Goal: Task Accomplishment & Management: Manage account settings

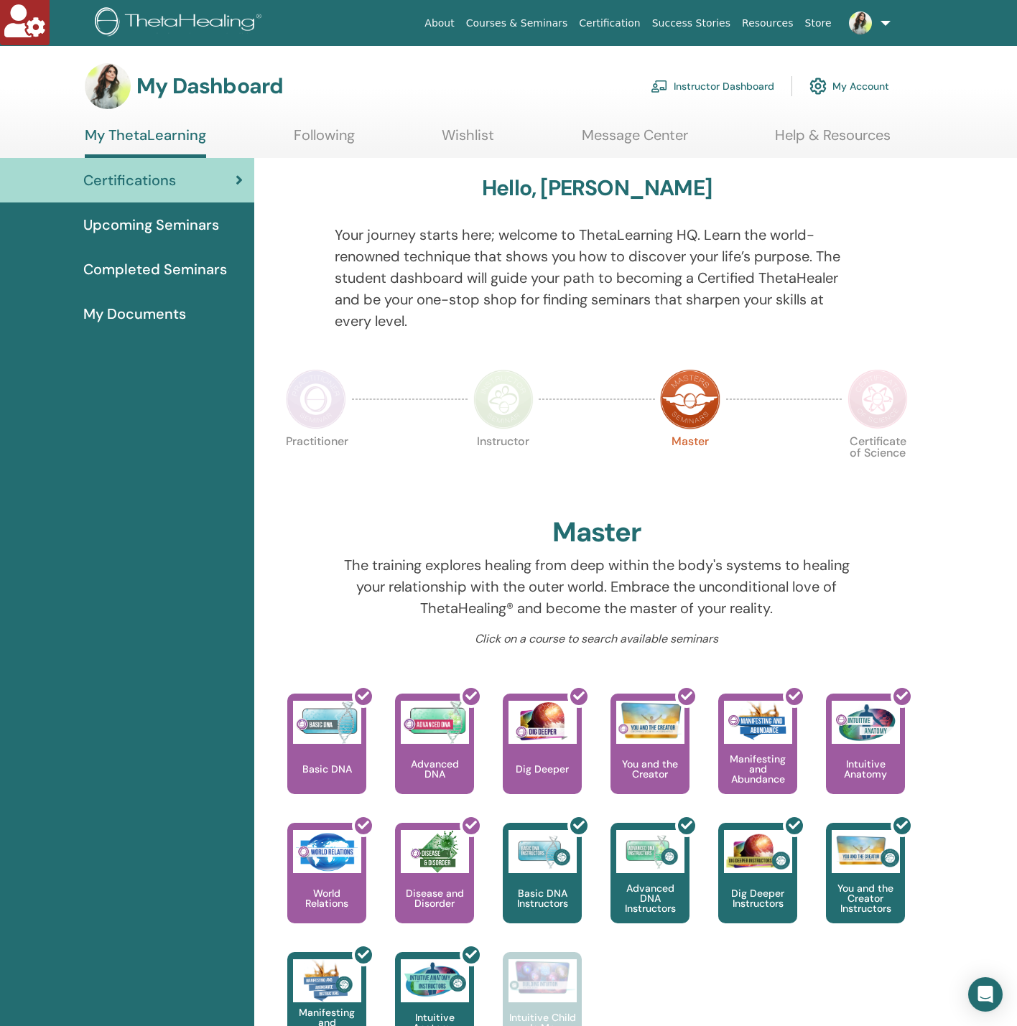
click at [747, 74] on link "Instructor Dashboard" at bounding box center [711, 86] width 123 height 32
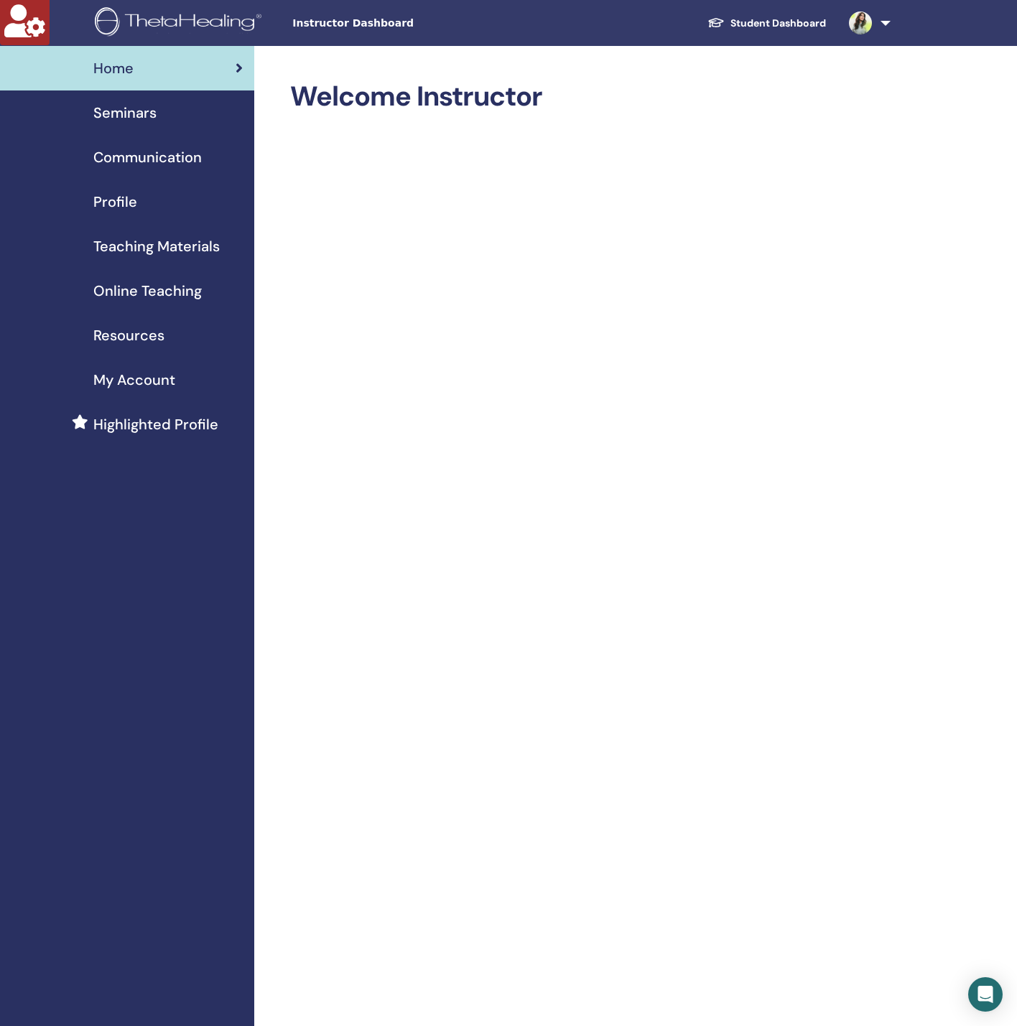
click at [108, 116] on span "Seminars" at bounding box center [124, 113] width 63 height 22
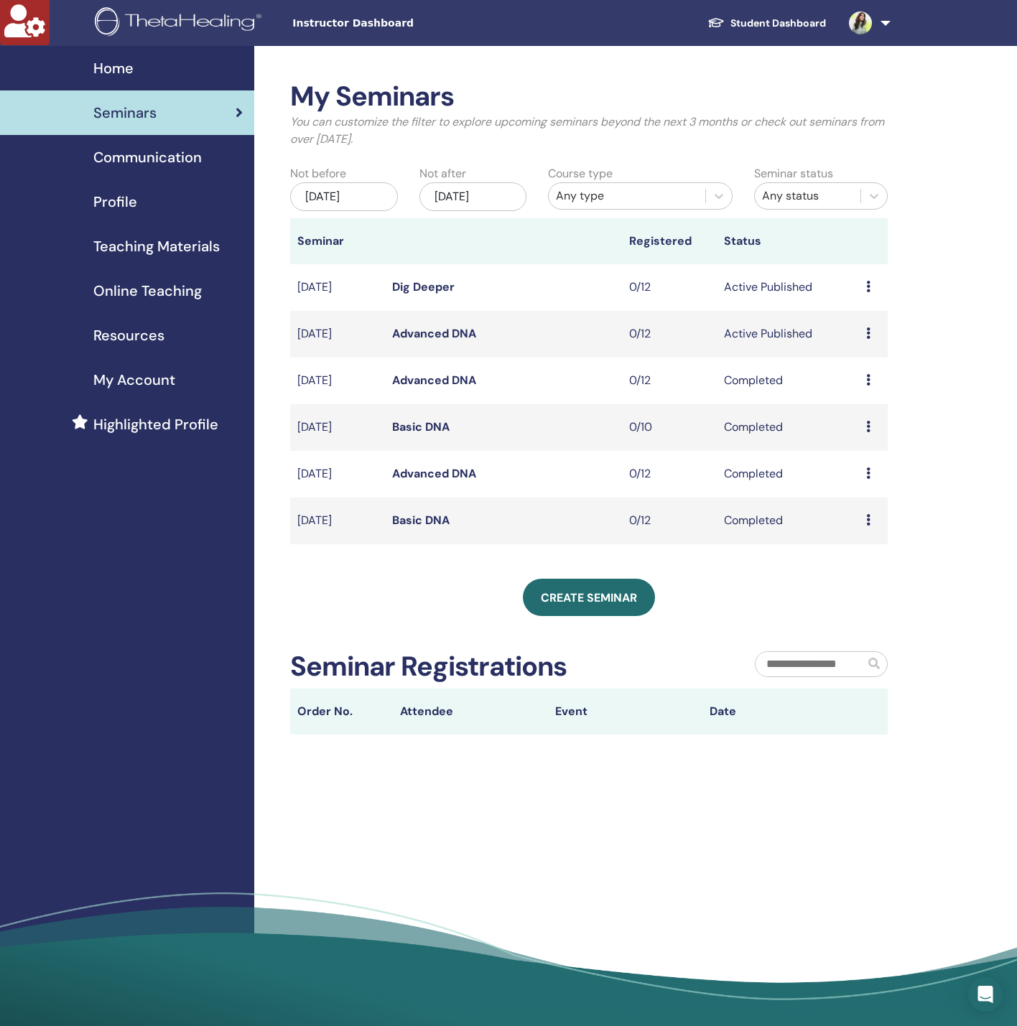
click at [353, 188] on div "Jun/03, 2025" at bounding box center [344, 196] width 108 height 29
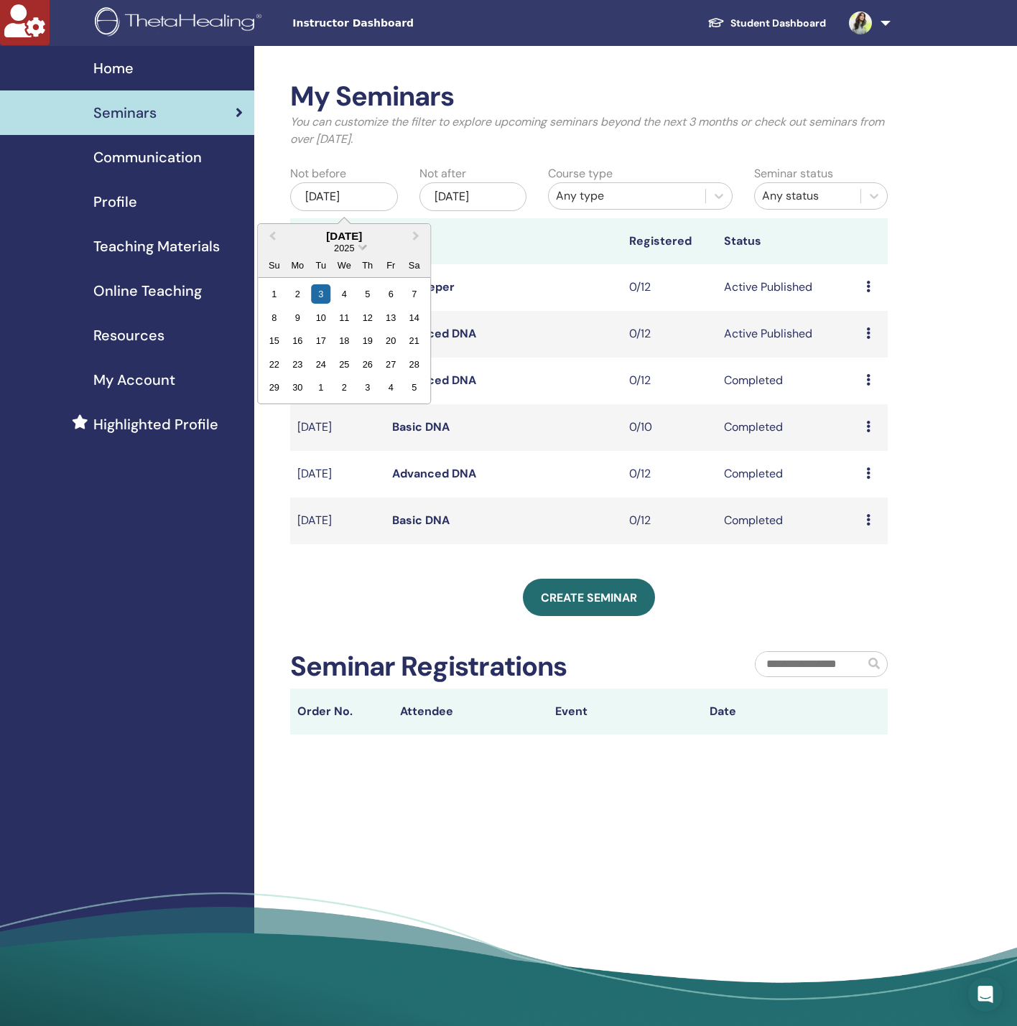
click at [350, 246] on span "2025" at bounding box center [344, 248] width 20 height 11
click at [355, 381] on div "2023" at bounding box center [344, 377] width 85 height 14
click at [345, 248] on span "2023" at bounding box center [344, 248] width 20 height 11
click at [340, 358] on div "2022" at bounding box center [344, 362] width 85 height 14
click at [360, 312] on div "9" at bounding box center [367, 317] width 19 height 19
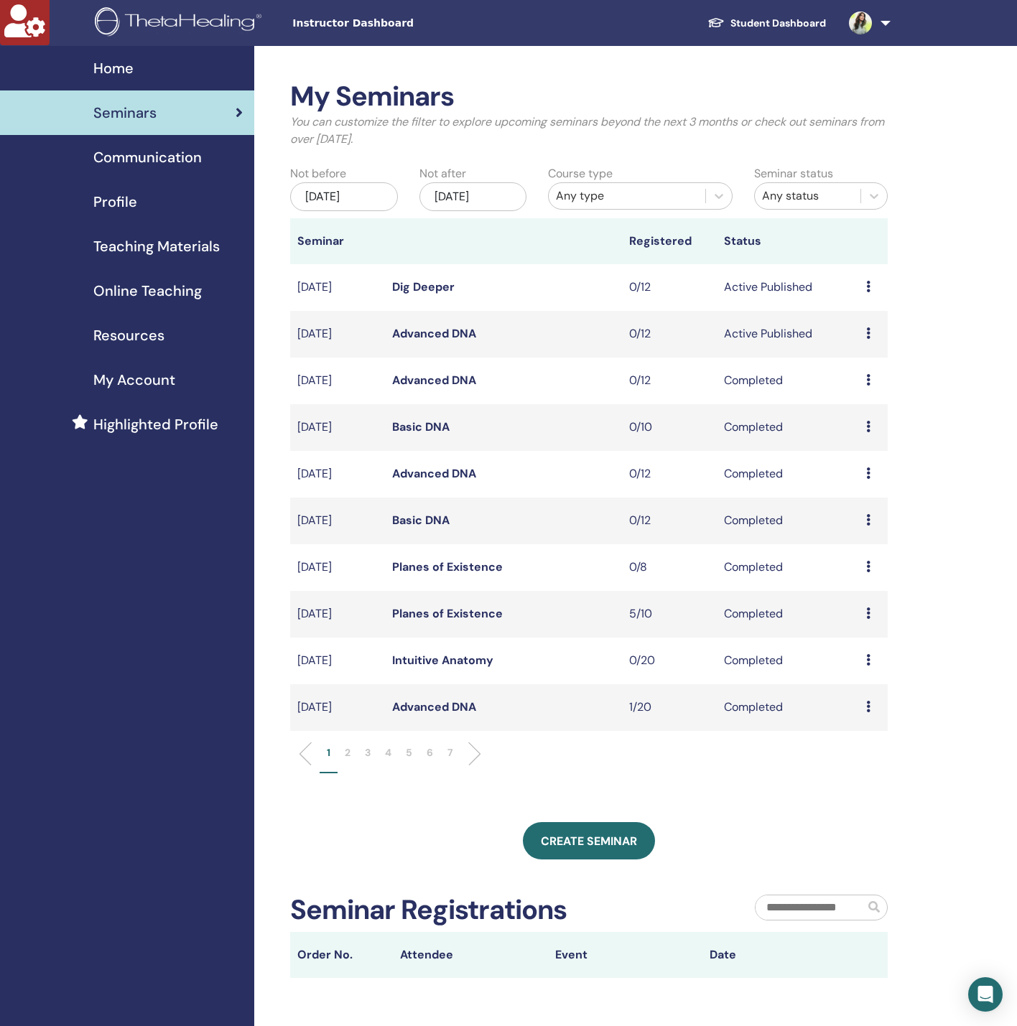
click at [636, 192] on div "Any type" at bounding box center [627, 195] width 142 height 17
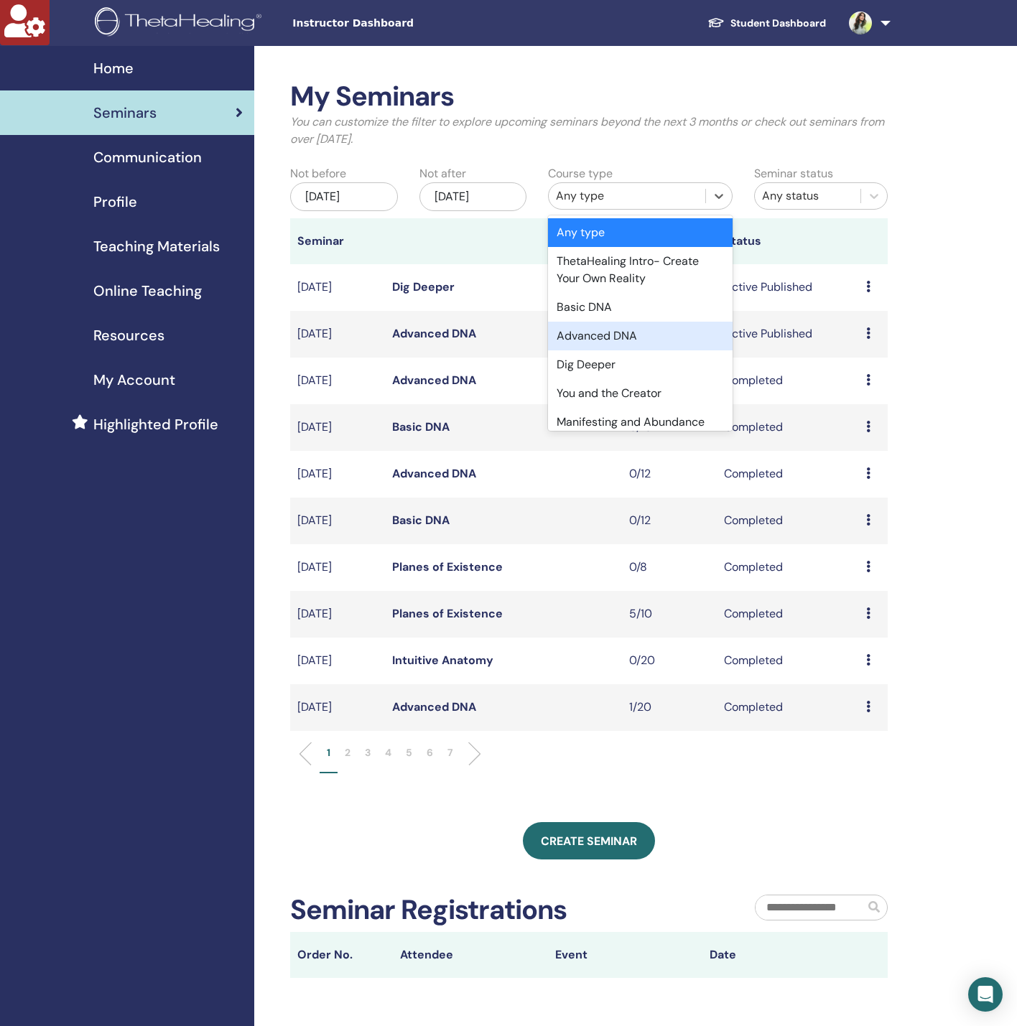
click at [628, 336] on div "Advanced DNA" at bounding box center [640, 336] width 185 height 29
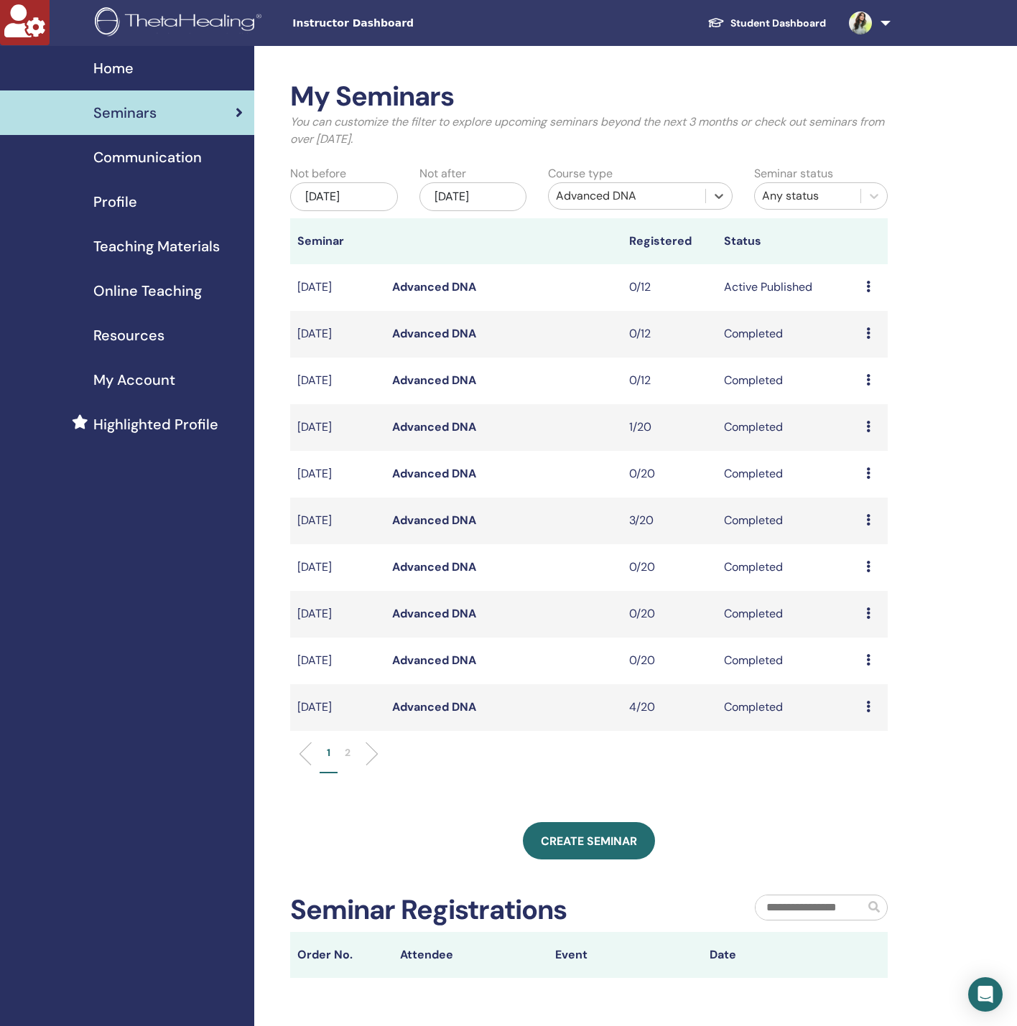
click at [345, 745] on p "2" at bounding box center [348, 752] width 6 height 15
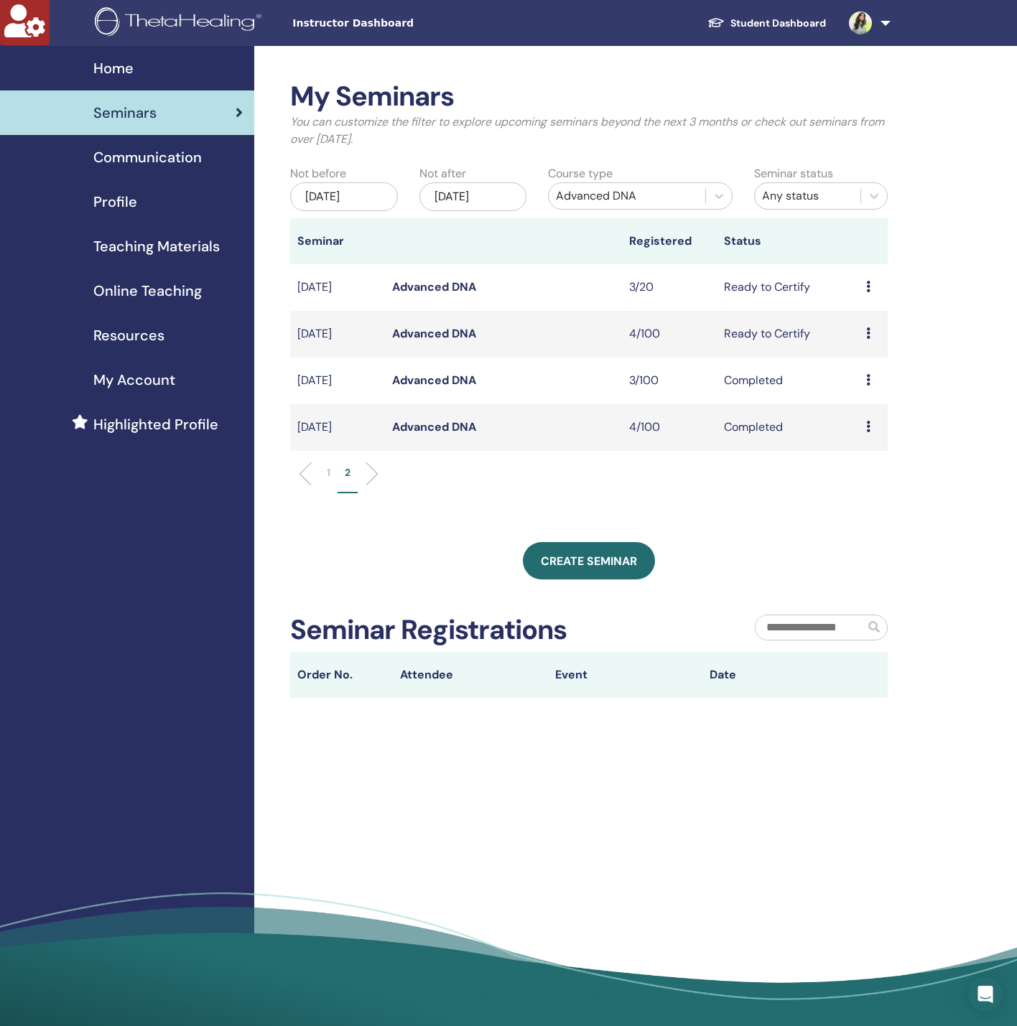
click at [435, 422] on link "Advanced DNA" at bounding box center [434, 426] width 84 height 15
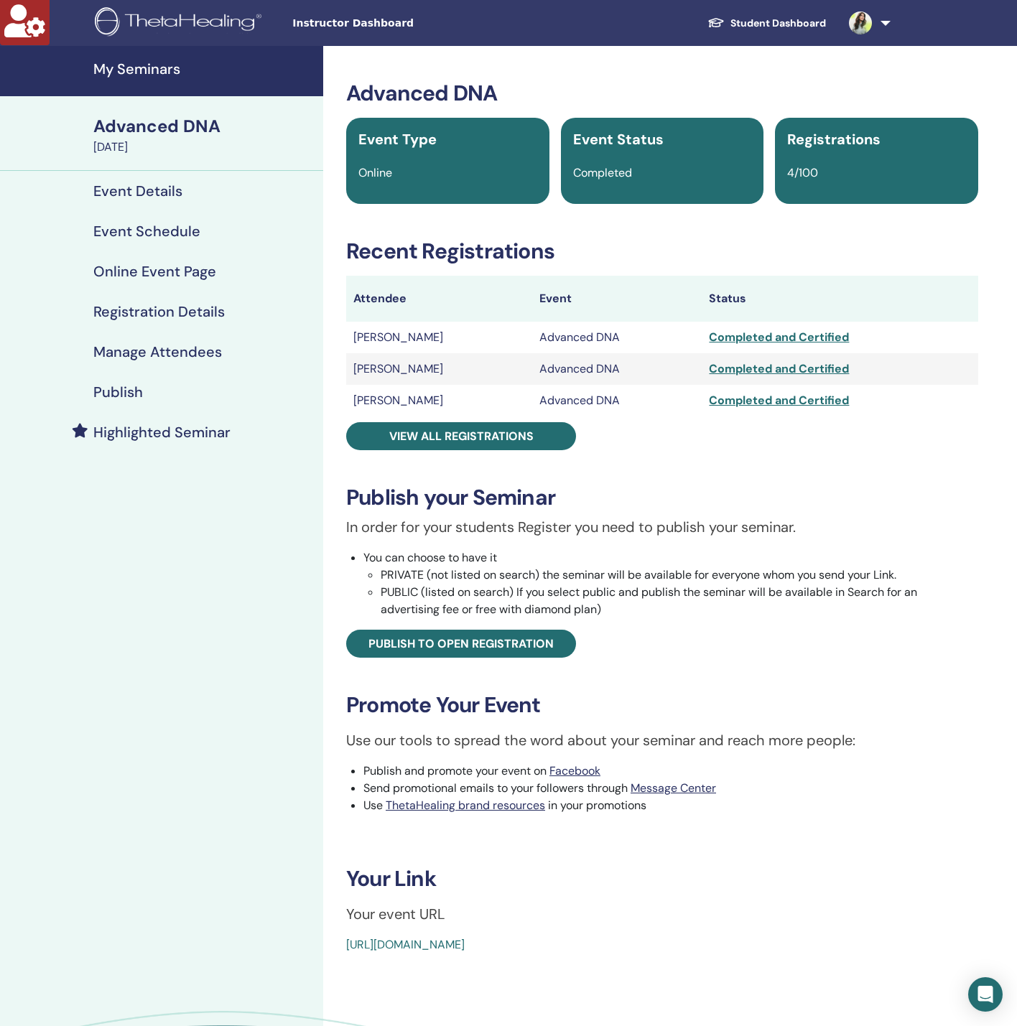
click at [202, 350] on h4 "Manage Attendees" at bounding box center [157, 351] width 129 height 17
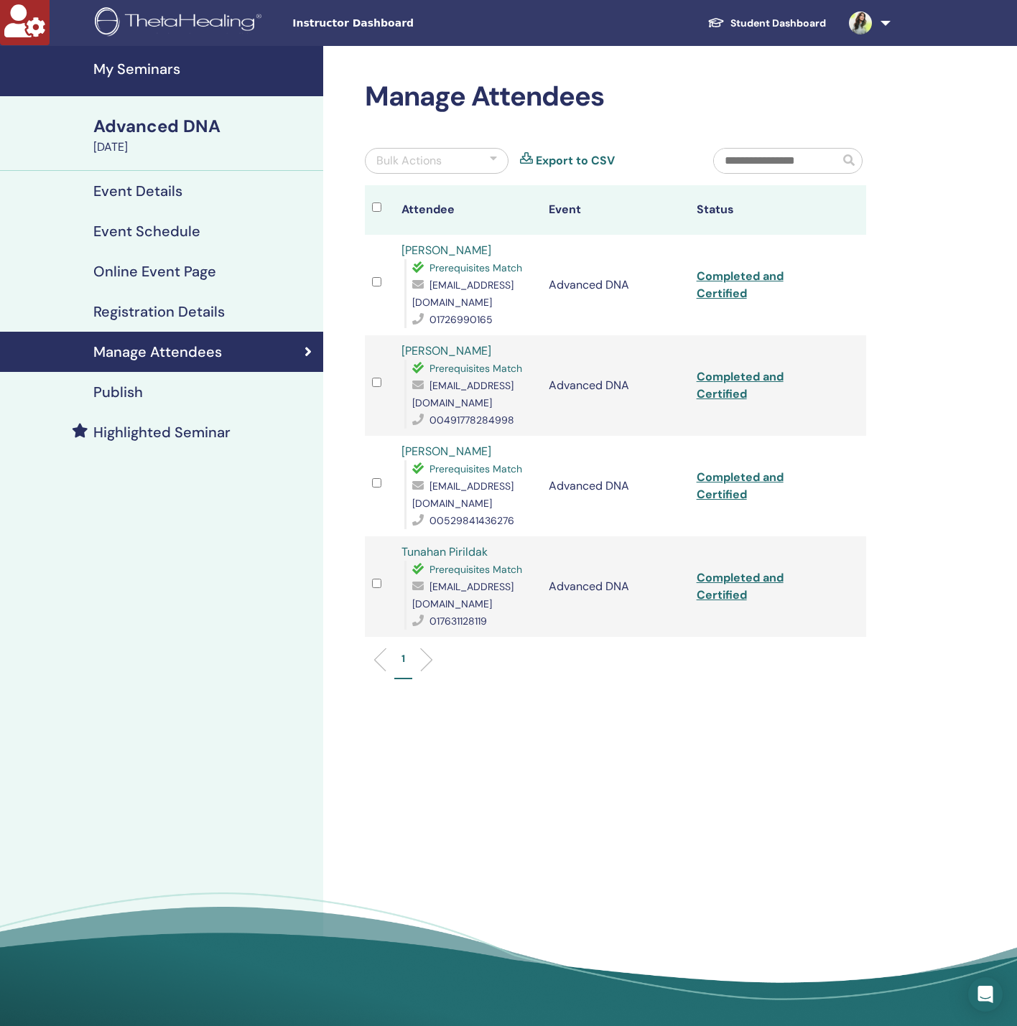
click at [166, 67] on h4 "My Seminars" at bounding box center [203, 68] width 221 height 17
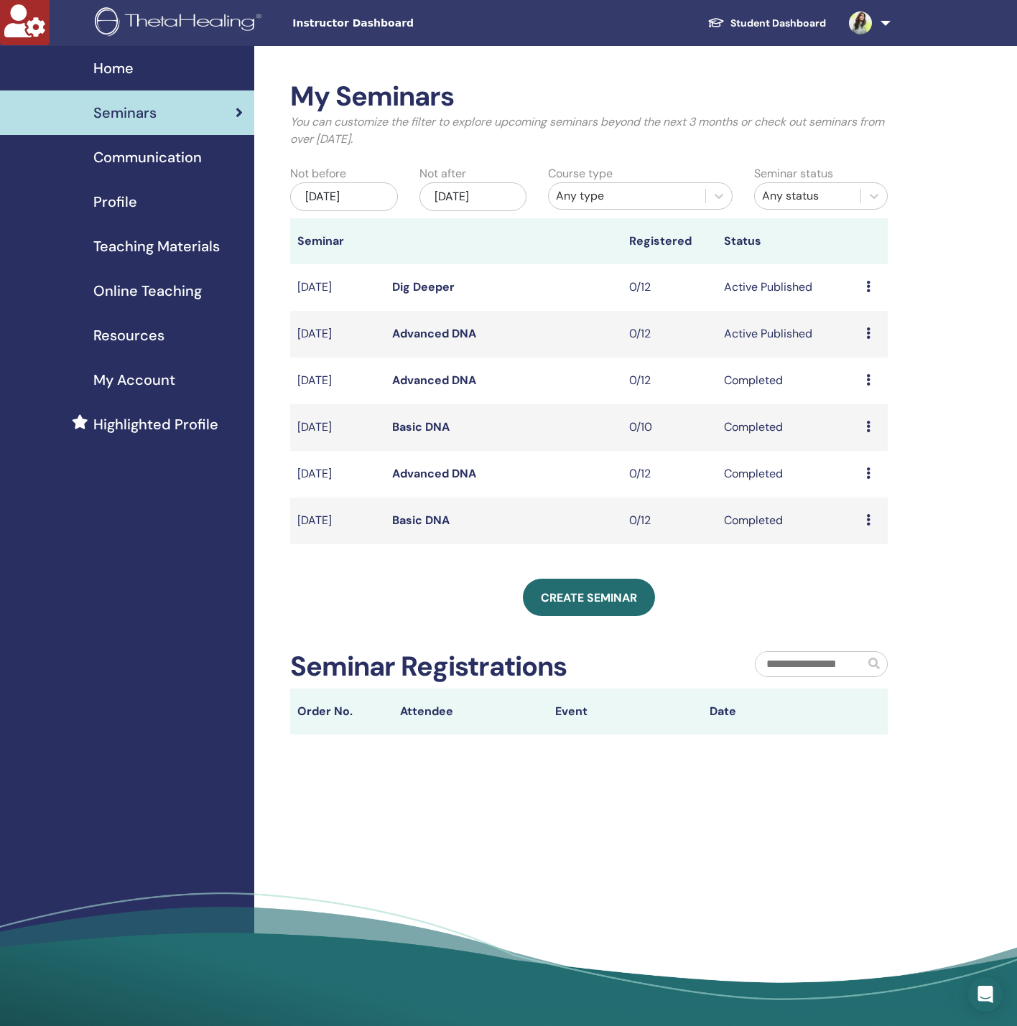
click at [376, 202] on div "[DATE]" at bounding box center [344, 196] width 108 height 29
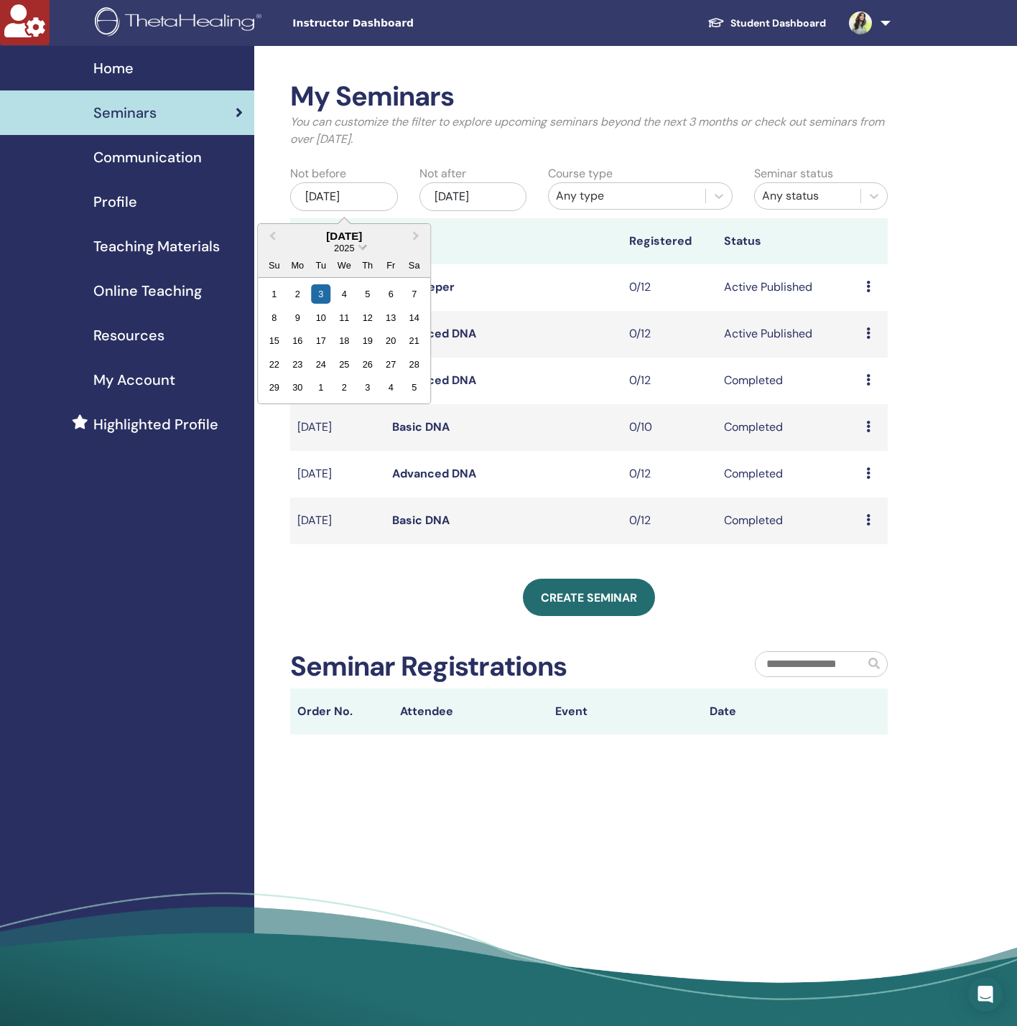
click at [353, 246] on span "2025" at bounding box center [344, 248] width 20 height 11
click at [348, 388] on div "2022" at bounding box center [344, 391] width 85 height 14
click at [348, 367] on div "22" at bounding box center [344, 364] width 19 height 19
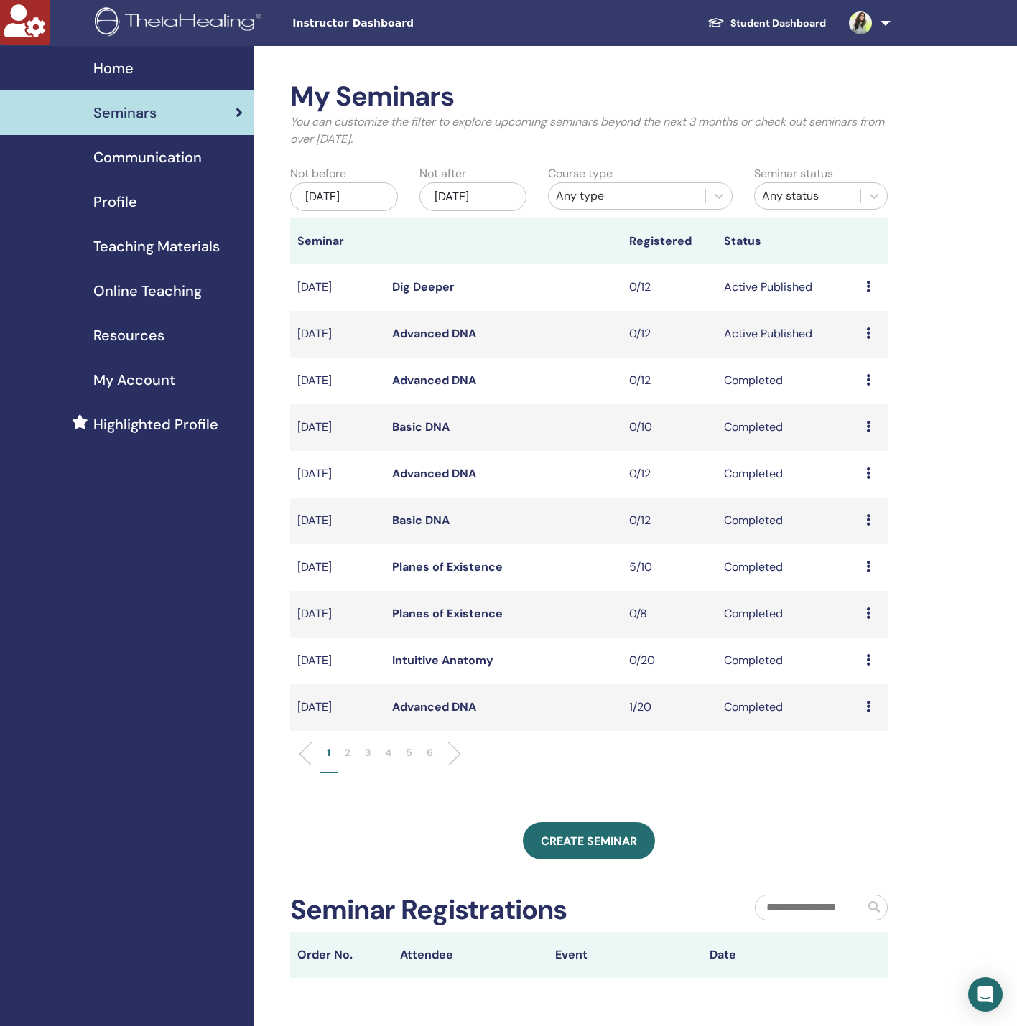
click at [610, 200] on div "Any type" at bounding box center [627, 195] width 142 height 17
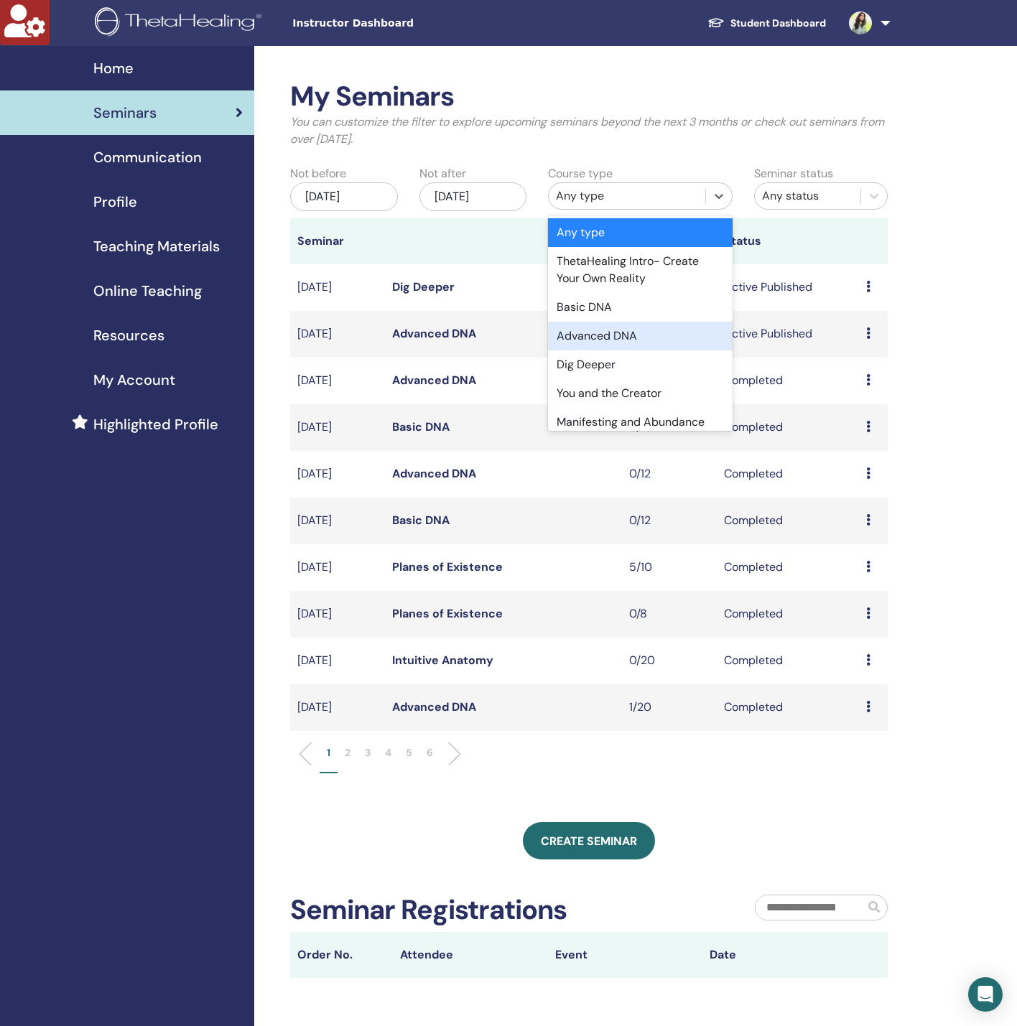
click at [594, 327] on div "Advanced DNA" at bounding box center [640, 336] width 185 height 29
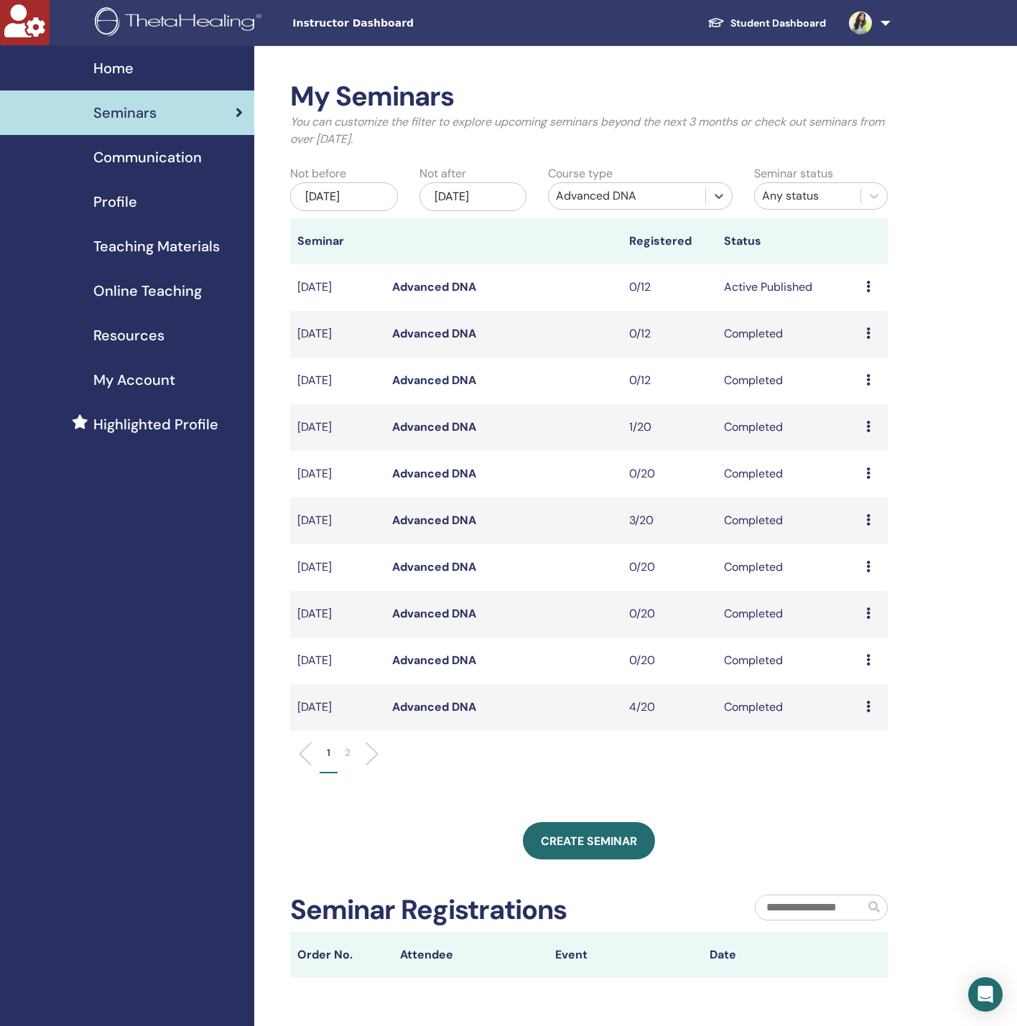
click at [349, 750] on p "2" at bounding box center [348, 752] width 6 height 15
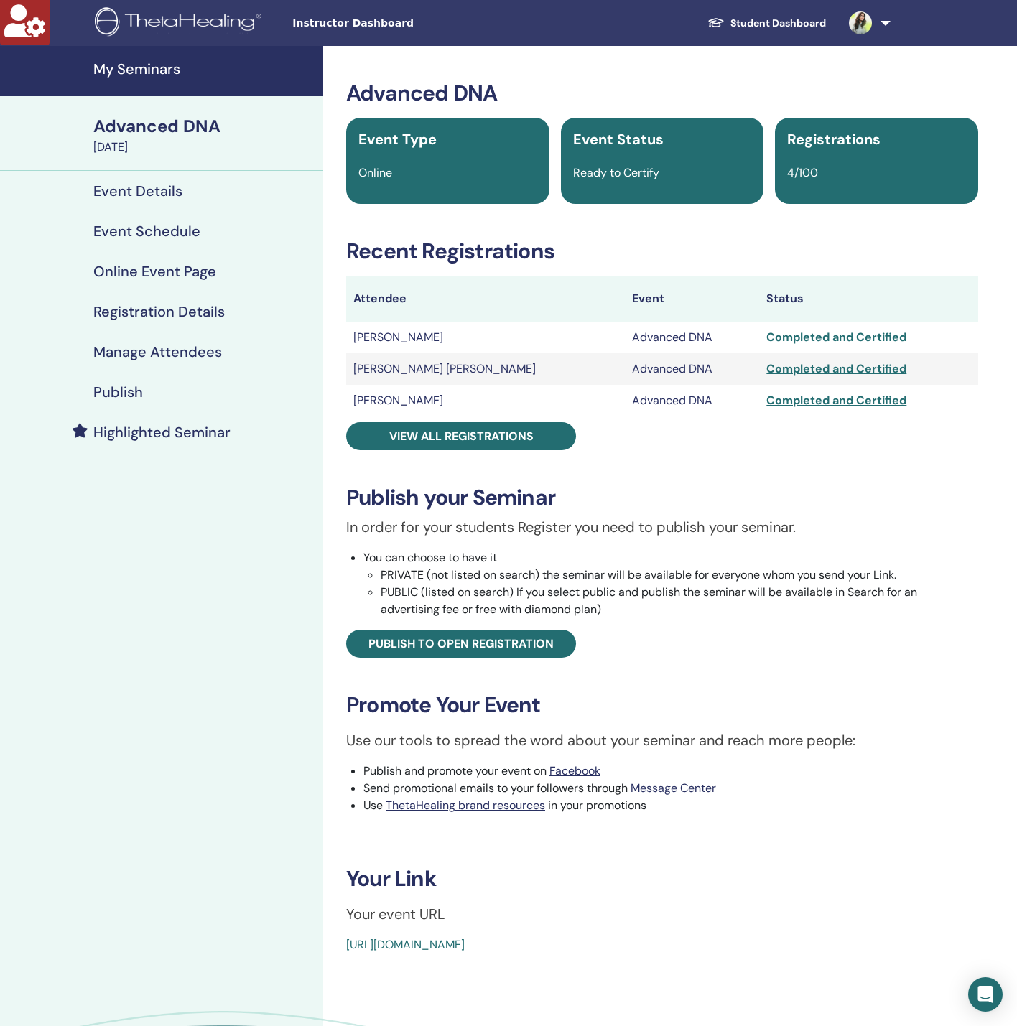
click at [131, 360] on h4 "Manage Attendees" at bounding box center [157, 351] width 129 height 17
